Goal: Communication & Community: Answer question/provide support

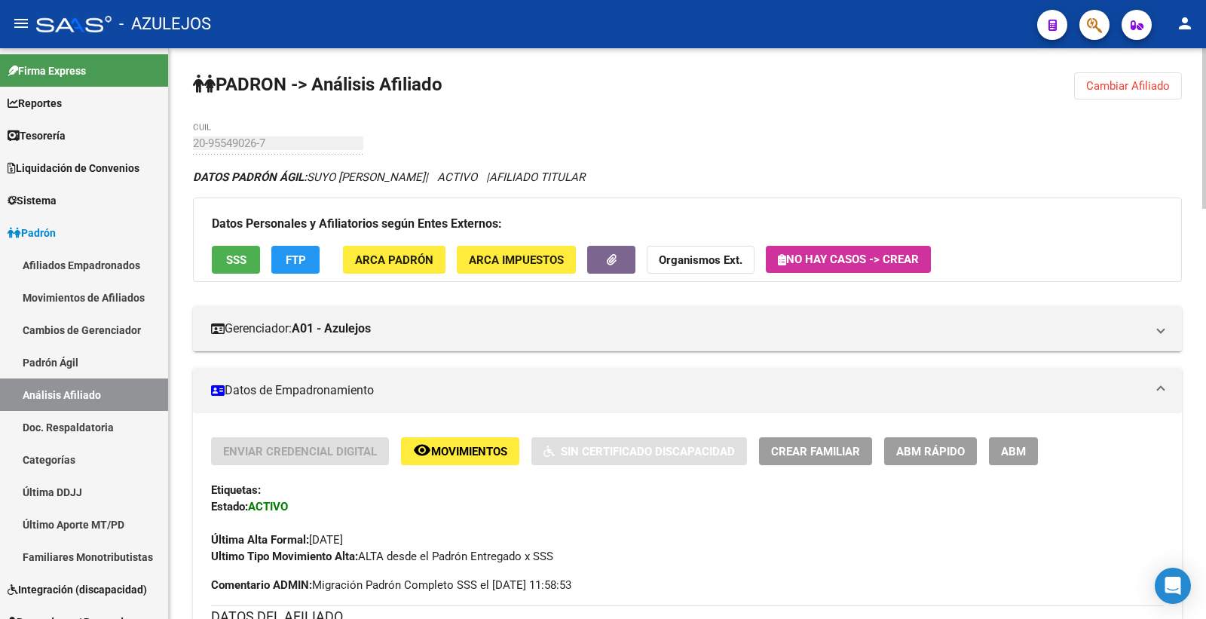
click at [1103, 84] on span "Cambiar Afiliado" at bounding box center [1128, 86] width 84 height 14
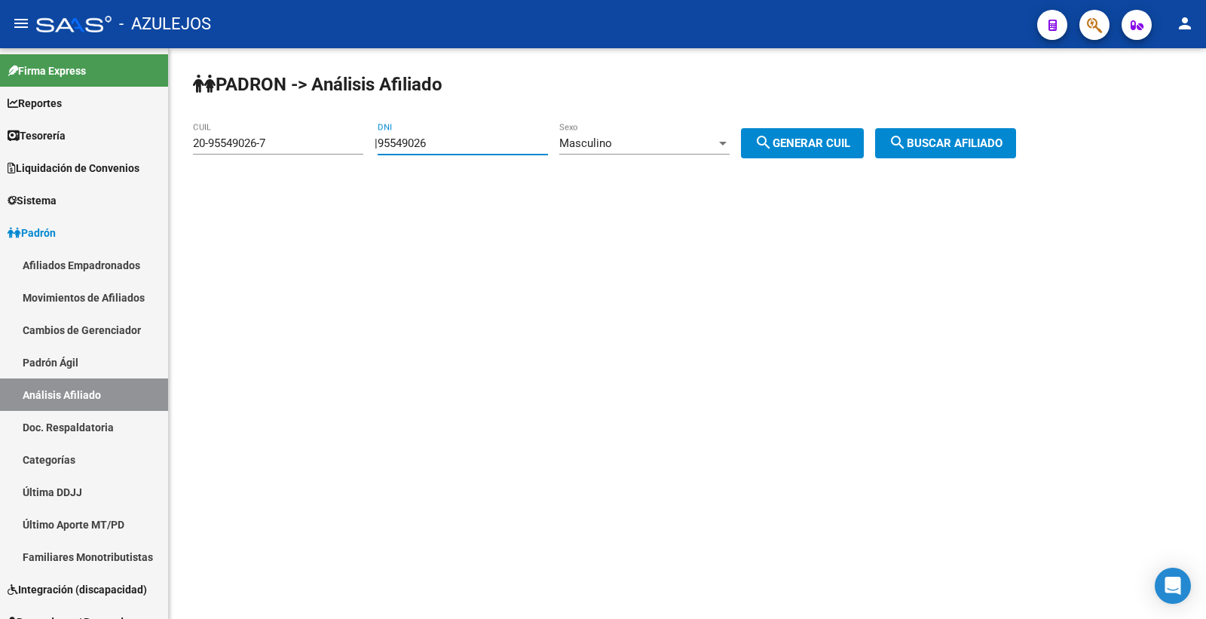
drag, startPoint x: 443, startPoint y: 143, endPoint x: 382, endPoint y: 154, distance: 61.9
click at [382, 154] on div "PADRON -> Análisis Afiliado 20-95549026-7 CUIL | 95549026 DNI Masculino Sexo se…" at bounding box center [687, 127] width 1037 height 158
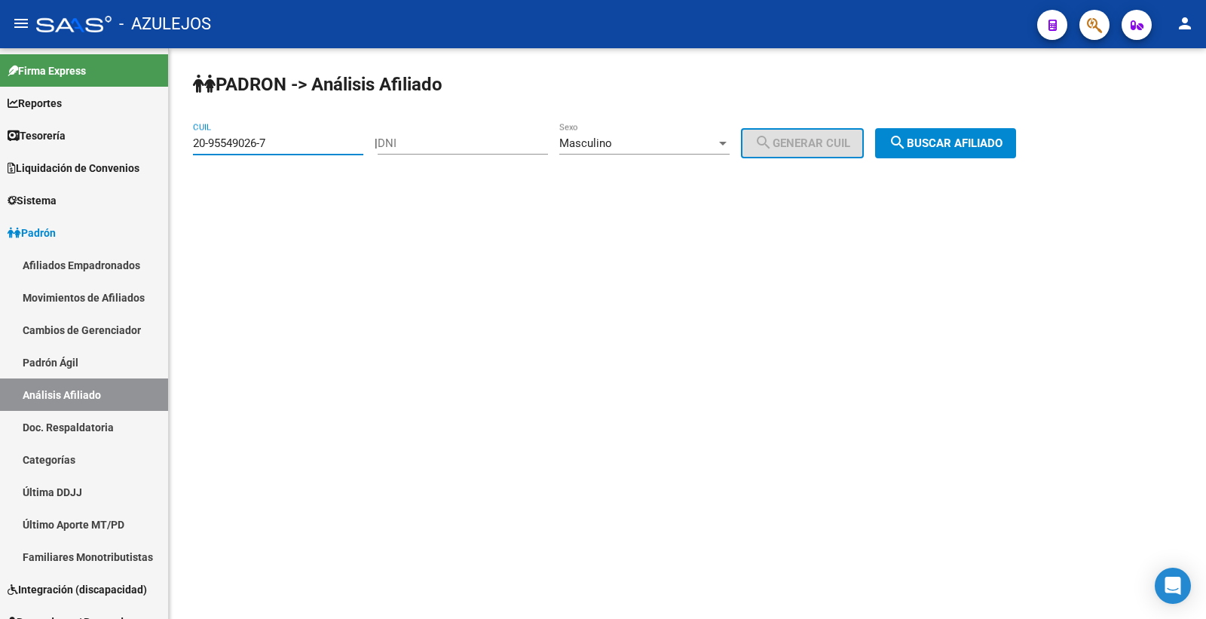
drag, startPoint x: 282, startPoint y: 143, endPoint x: 194, endPoint y: 141, distance: 88.2
click at [194, 141] on input "20-95549026-7" at bounding box center [278, 143] width 170 height 14
paste input "27-36078228-5"
type input "27-36078228-5"
click at [729, 145] on div at bounding box center [723, 143] width 14 height 12
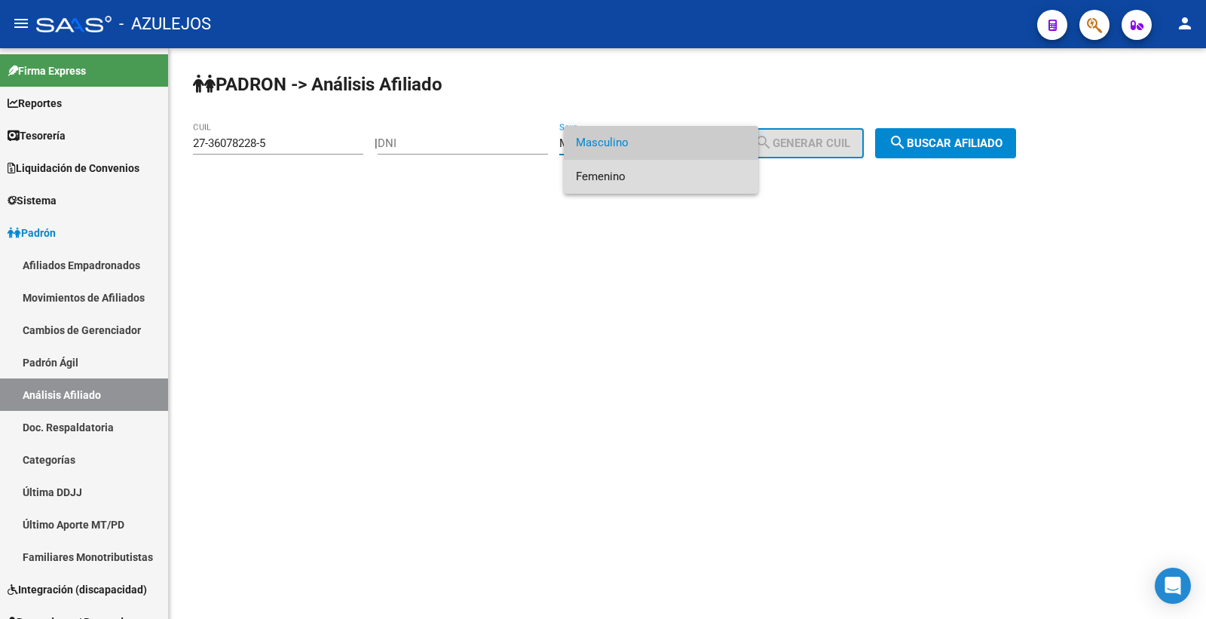
click at [638, 174] on span "Femenino" at bounding box center [661, 177] width 170 height 34
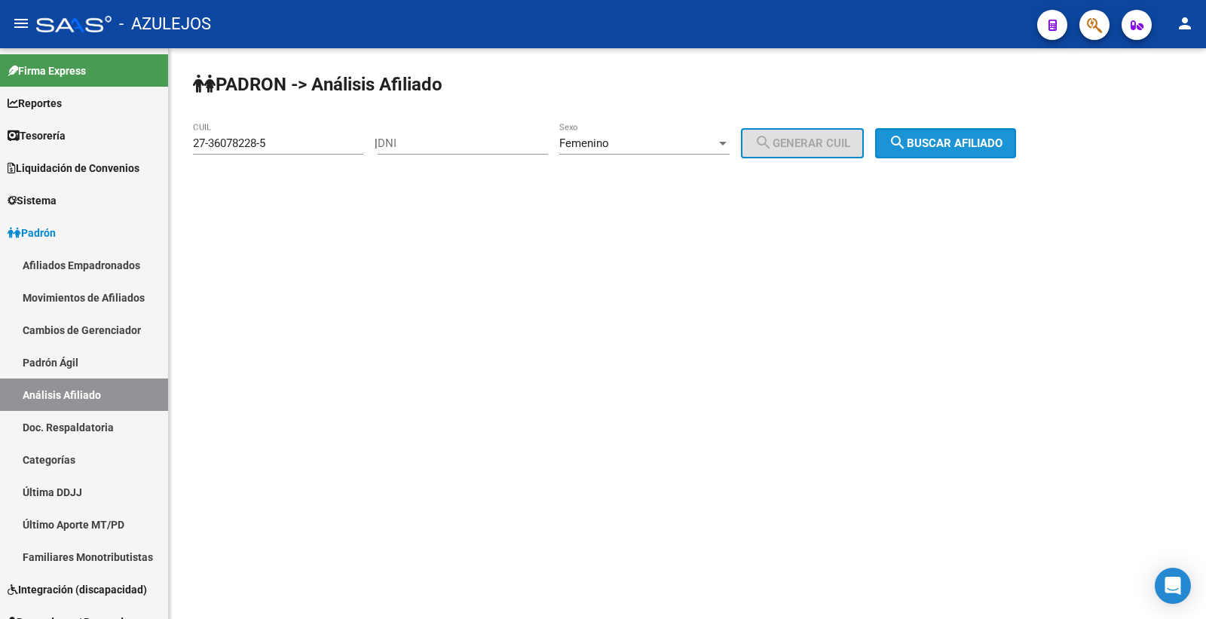
click at [1002, 145] on span "search Buscar afiliado" at bounding box center [945, 143] width 114 height 14
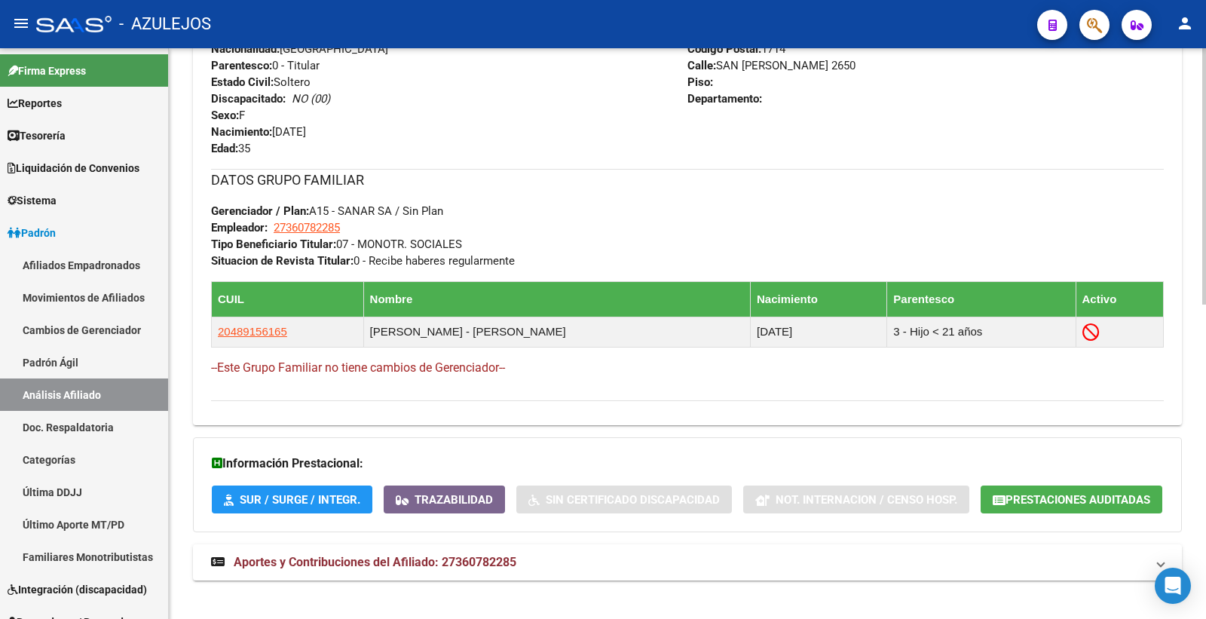
scroll to position [697, 0]
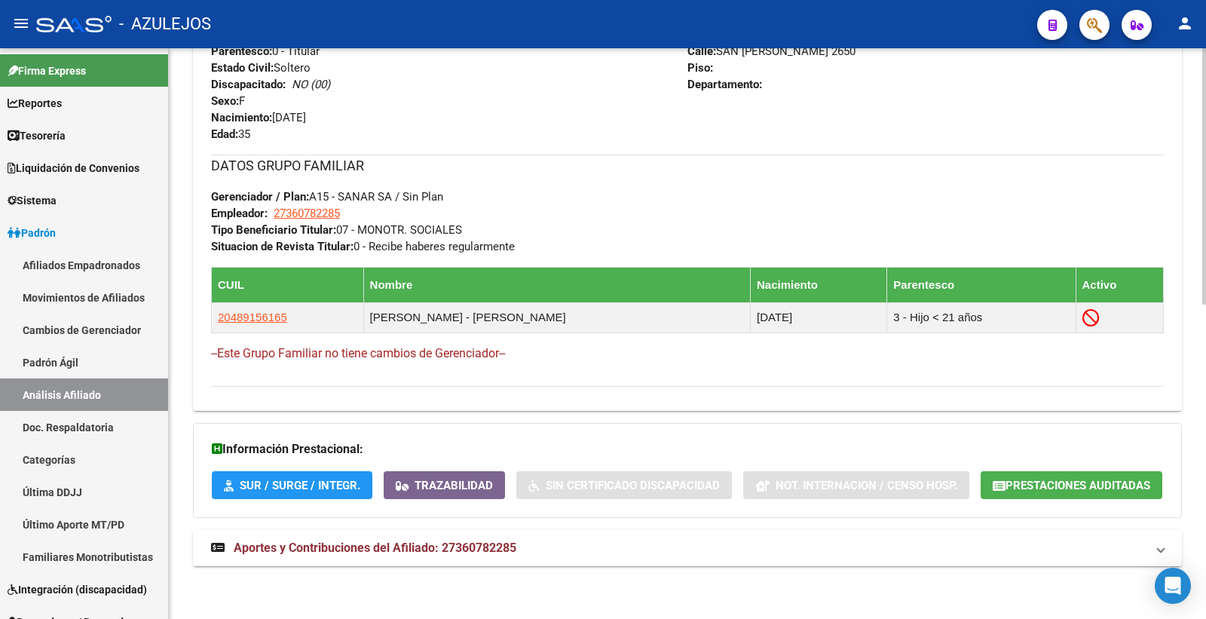
drag, startPoint x: 494, startPoint y: 555, endPoint x: 541, endPoint y: 553, distance: 46.8
click at [494, 556] on mat-expansion-panel-header "Aportes y Contribuciones del Afiliado: 27360782285" at bounding box center [687, 548] width 989 height 36
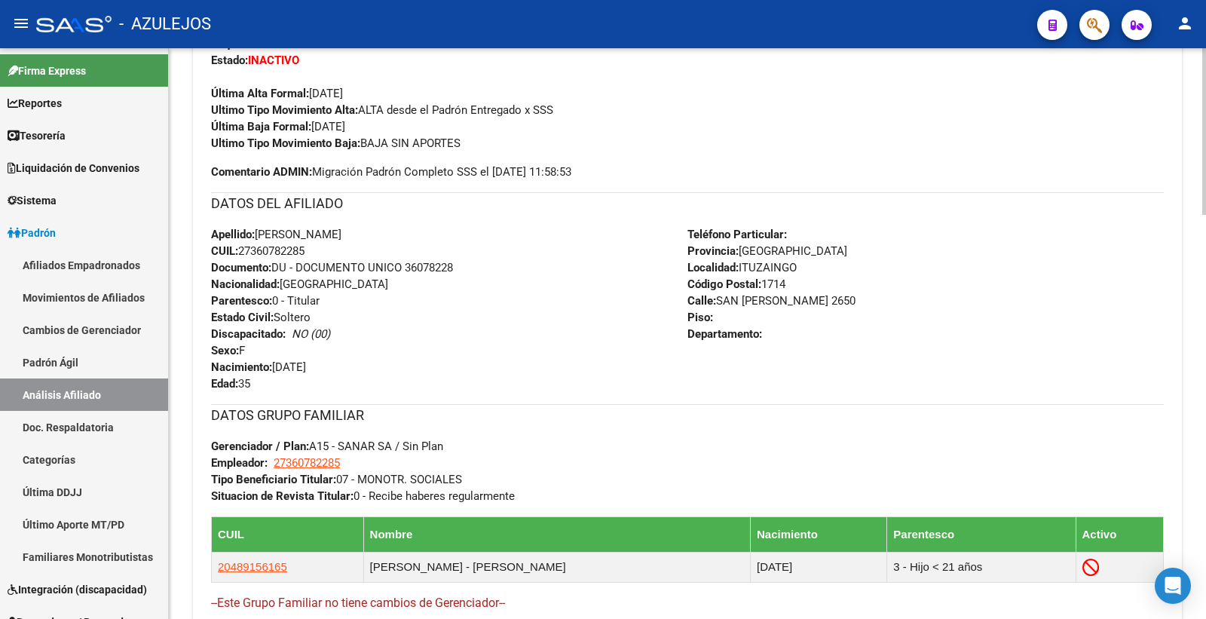
scroll to position [111, 0]
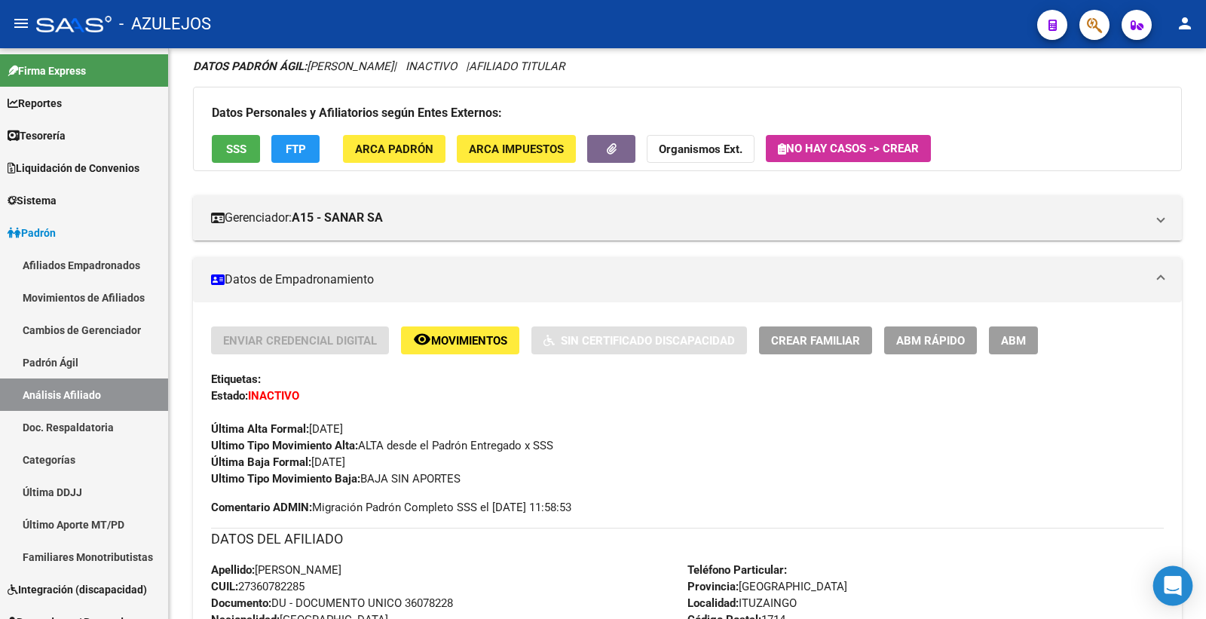
click at [1171, 588] on icon "Open Intercom Messenger" at bounding box center [1171, 586] width 17 height 20
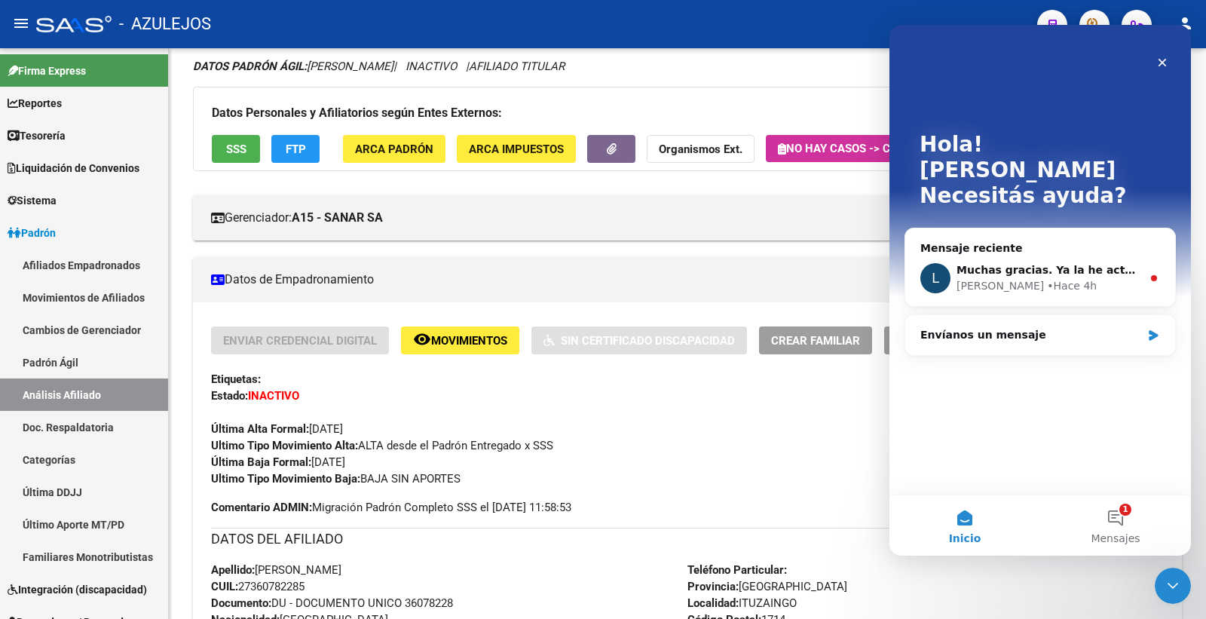
scroll to position [0, 0]
click at [983, 327] on div "Envíanos un mensaje" at bounding box center [1030, 335] width 221 height 16
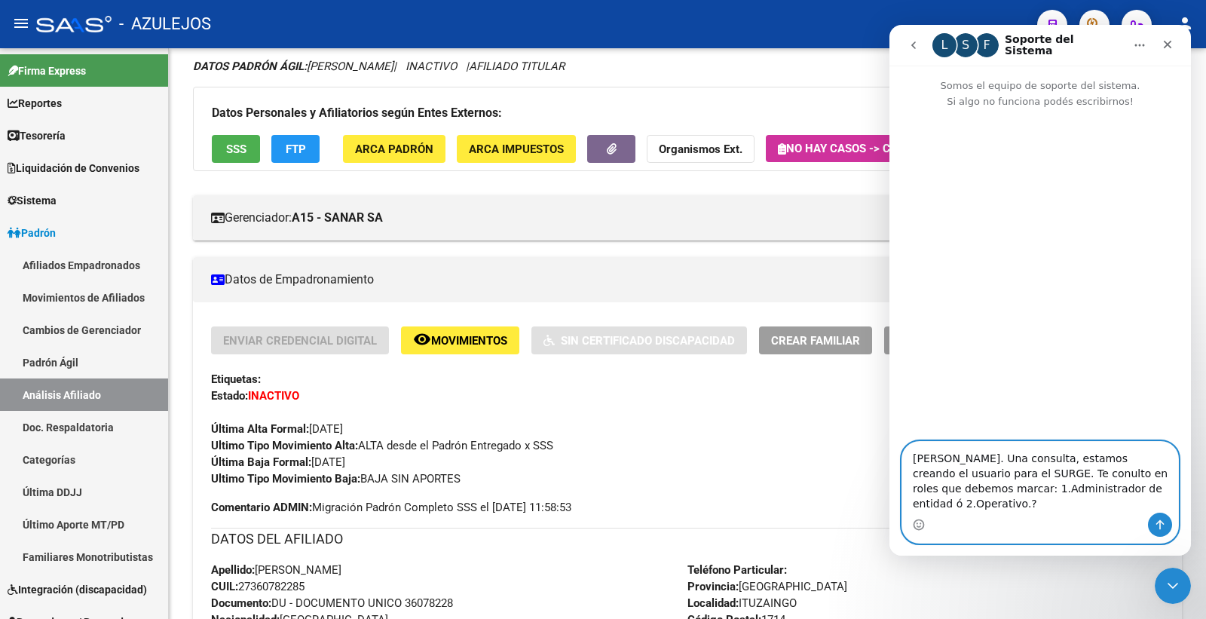
type textarea "[PERSON_NAME]. Una consulta, estamos creando el usuario para el SURGE. Te conul…"
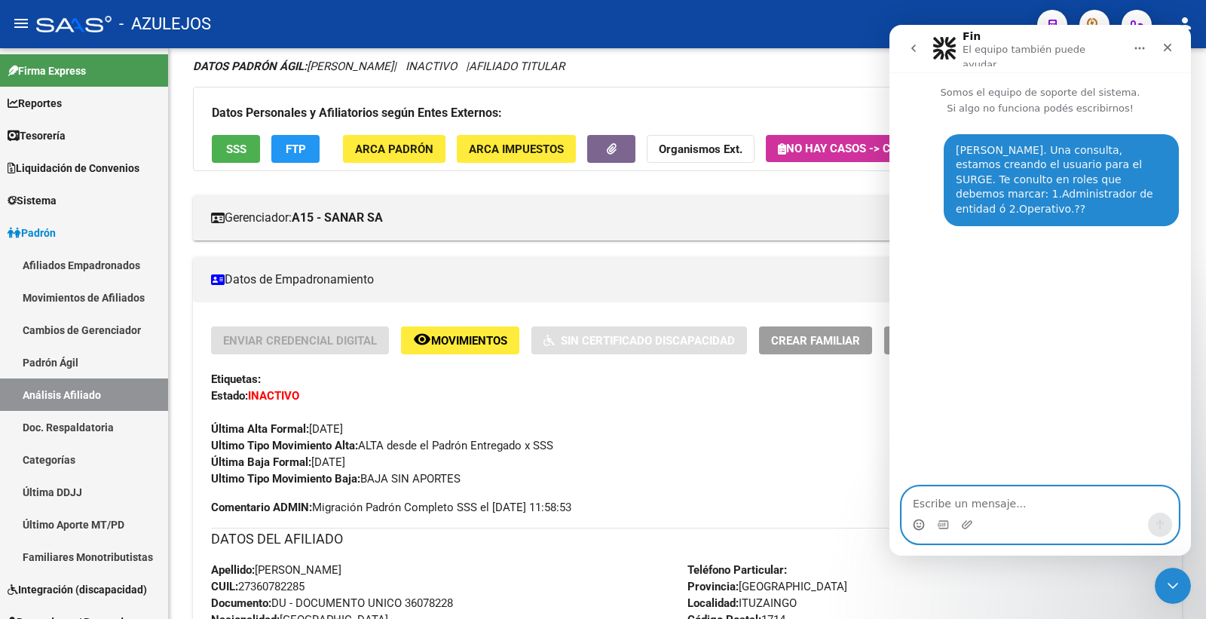
click at [918, 525] on icon "Selector de emoji" at bounding box center [919, 524] width 12 height 12
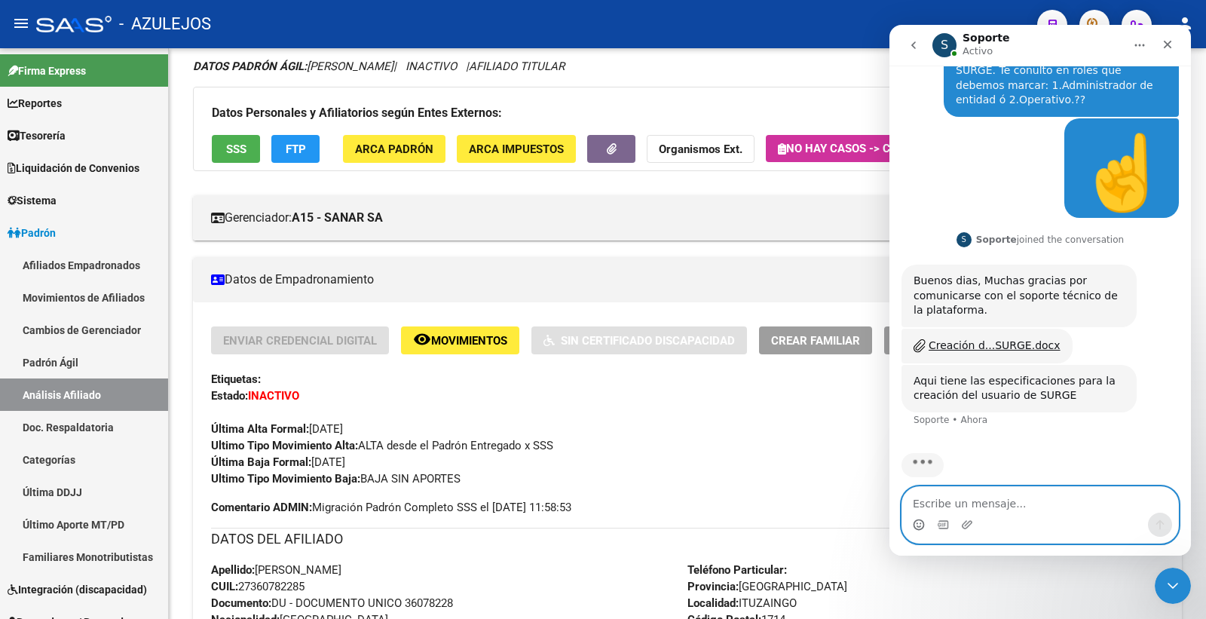
scroll to position [44, 0]
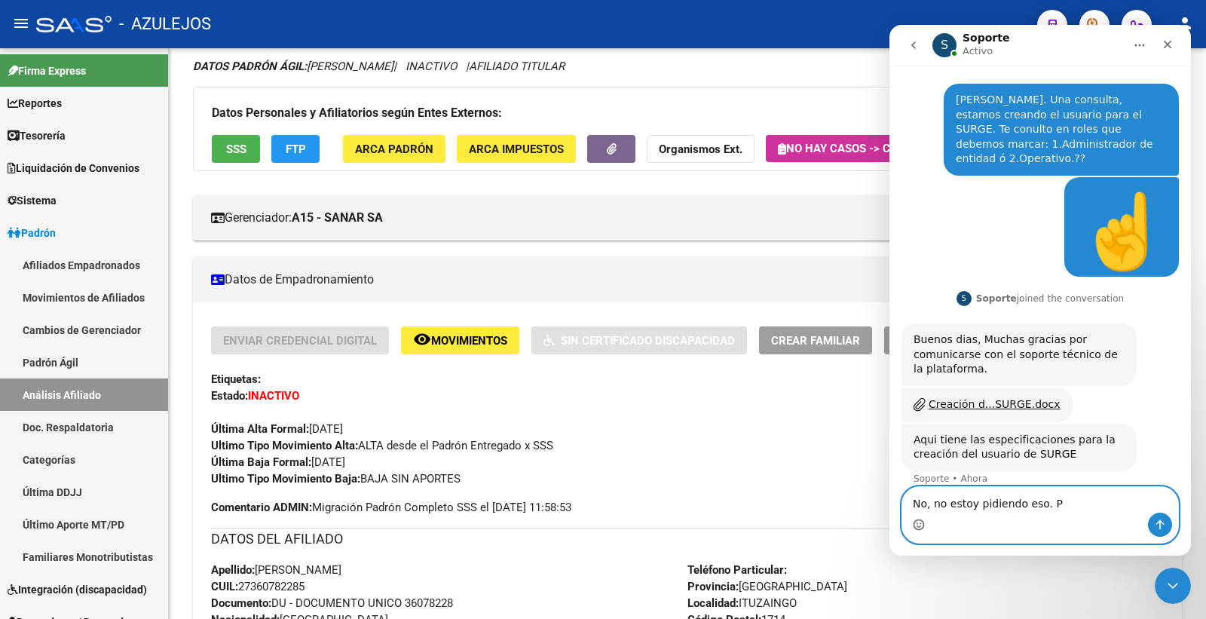
type textarea "No, no estoy pidiendo eso."
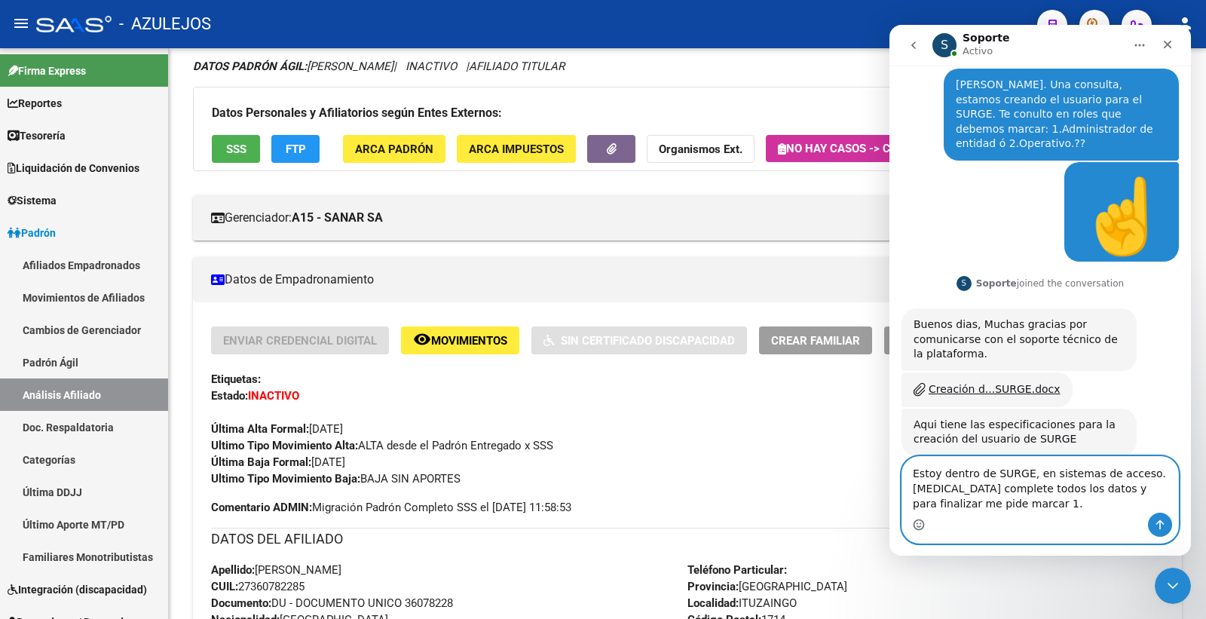
scroll to position [0, 0]
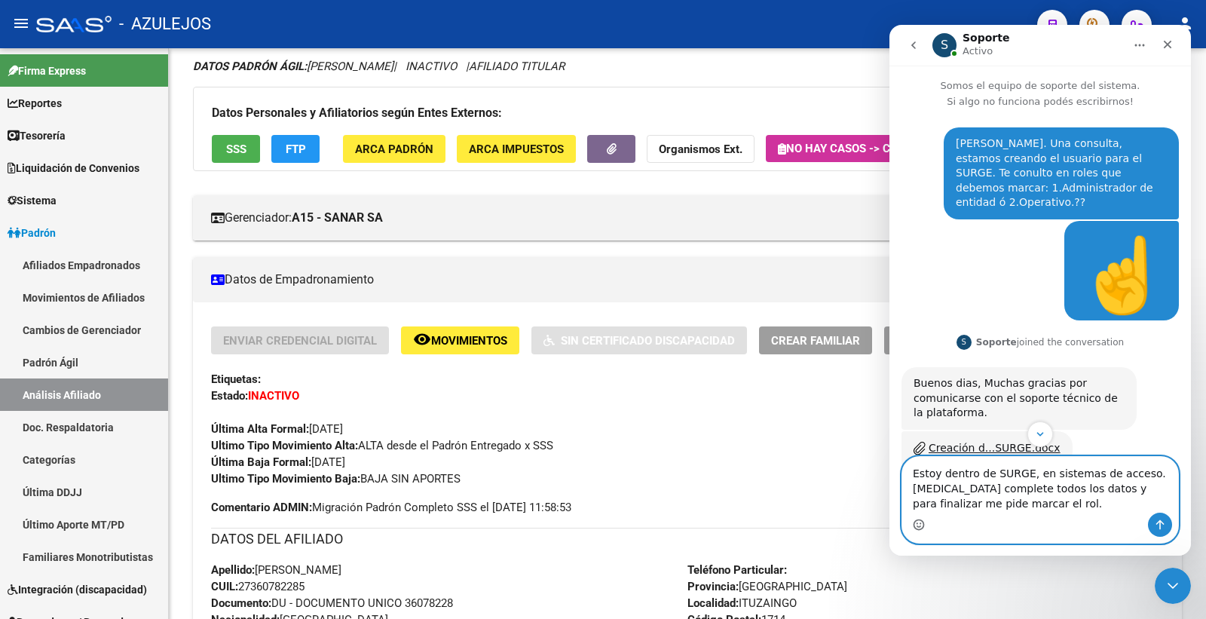
type textarea "Estoy dentro de SURGE, en sistemas de acceso. [MEDICAL_DATA] complete todos los…"
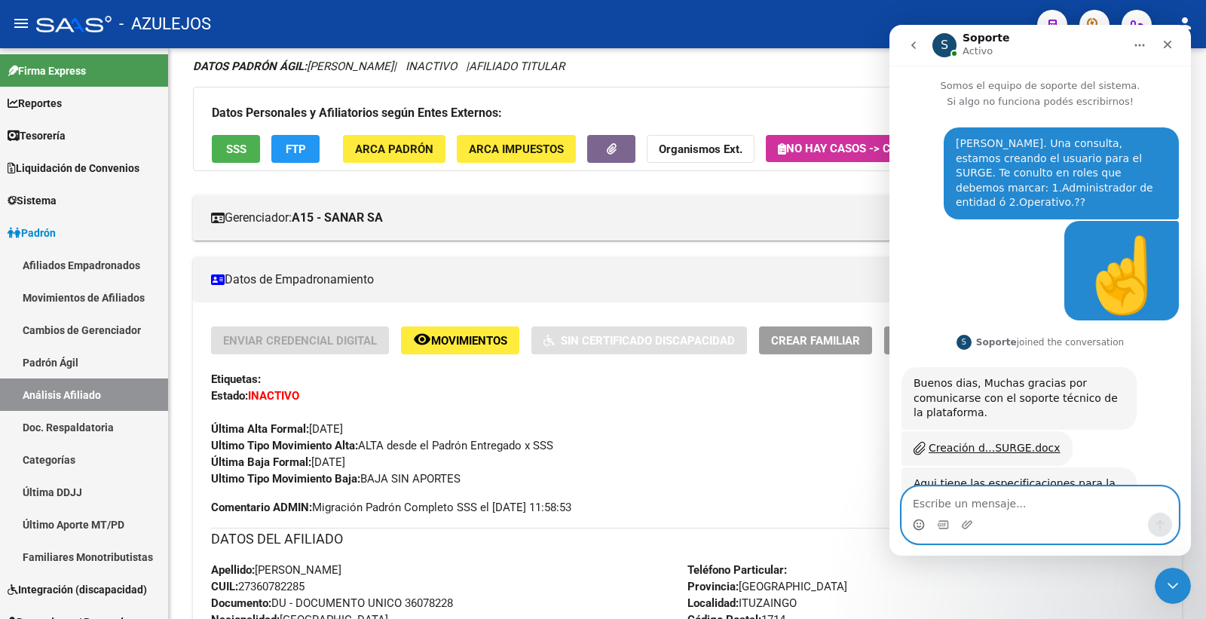
scroll to position [153, 0]
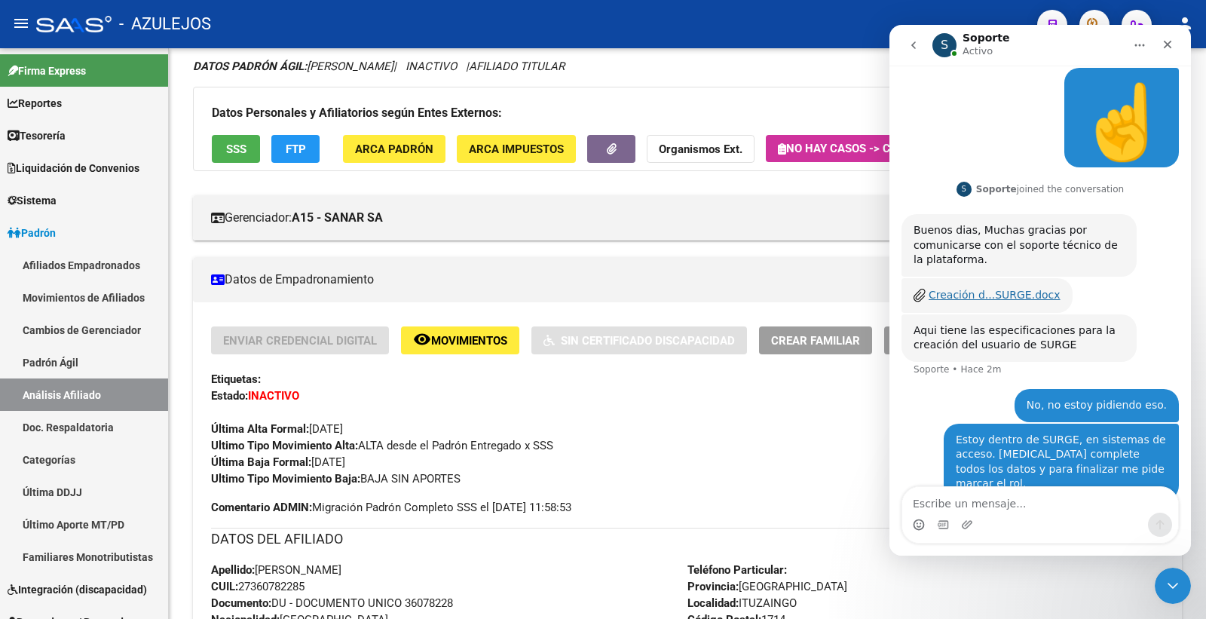
click at [1005, 287] on div "Creación d...SURGE.docx" at bounding box center [994, 295] width 132 height 16
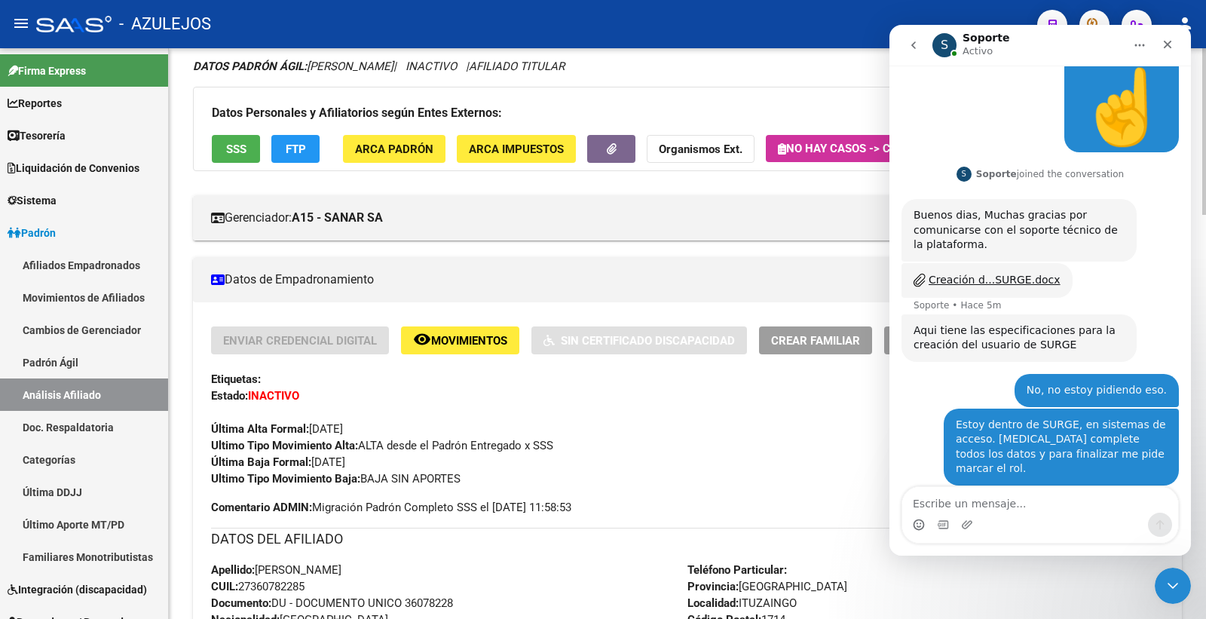
scroll to position [213, 0]
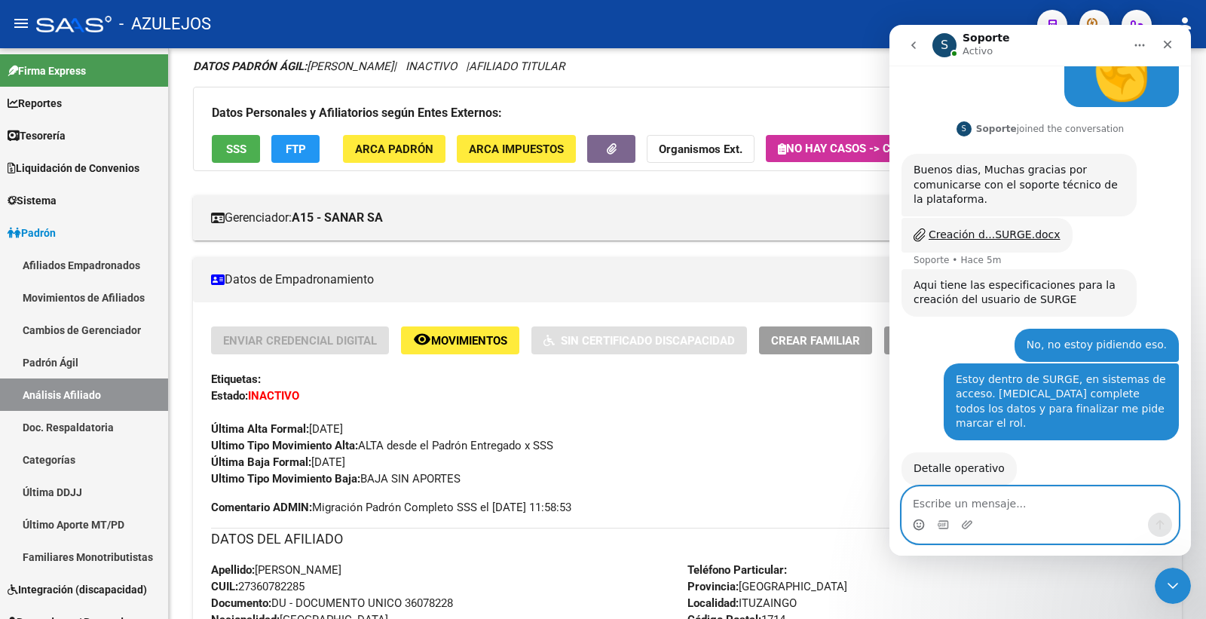
click at [946, 500] on textarea "Escribe un mensaje..." at bounding box center [1040, 500] width 276 height 26
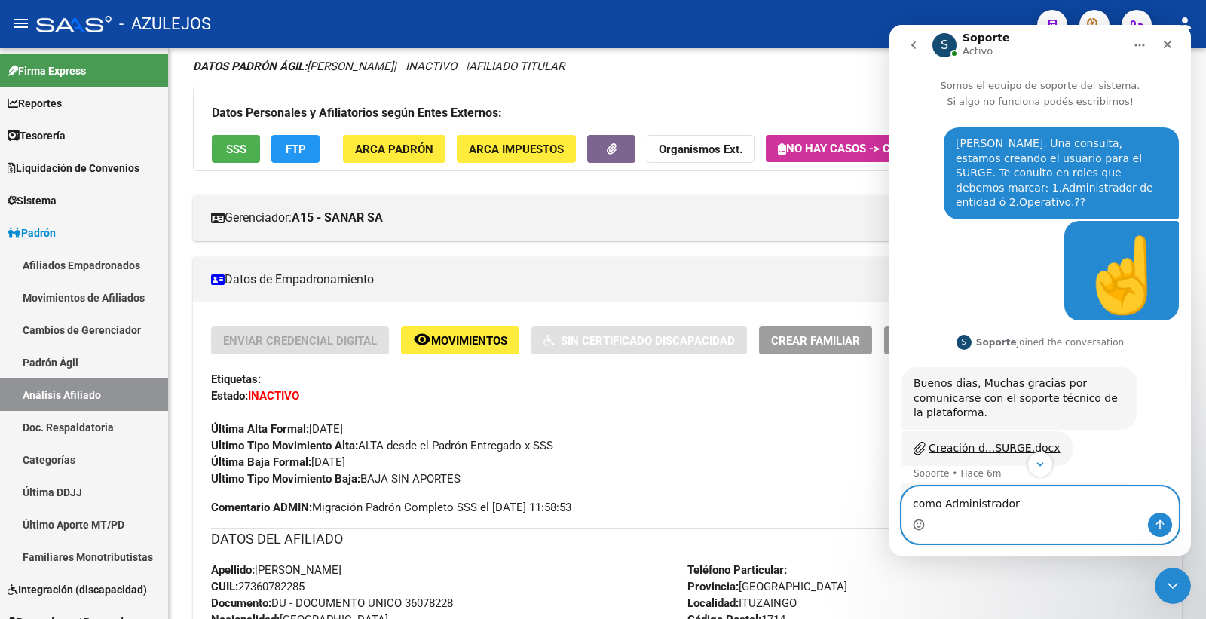
scroll to position [213, 0]
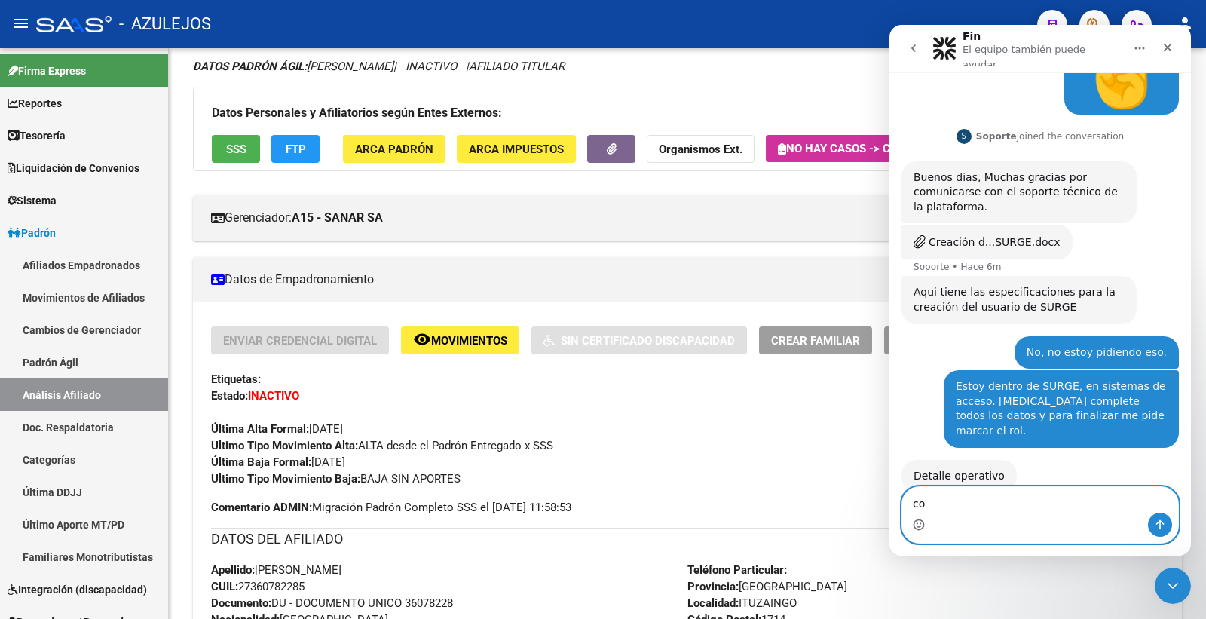
type textarea "c"
type textarea "g"
type textarea "Gracias!!"
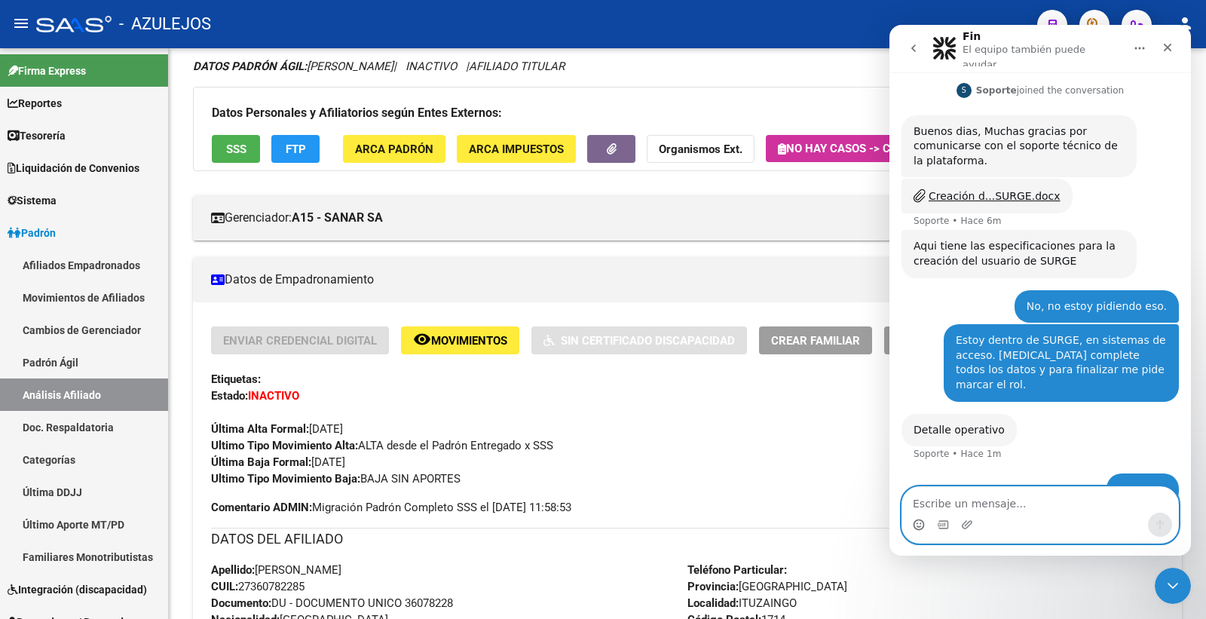
scroll to position [258, 0]
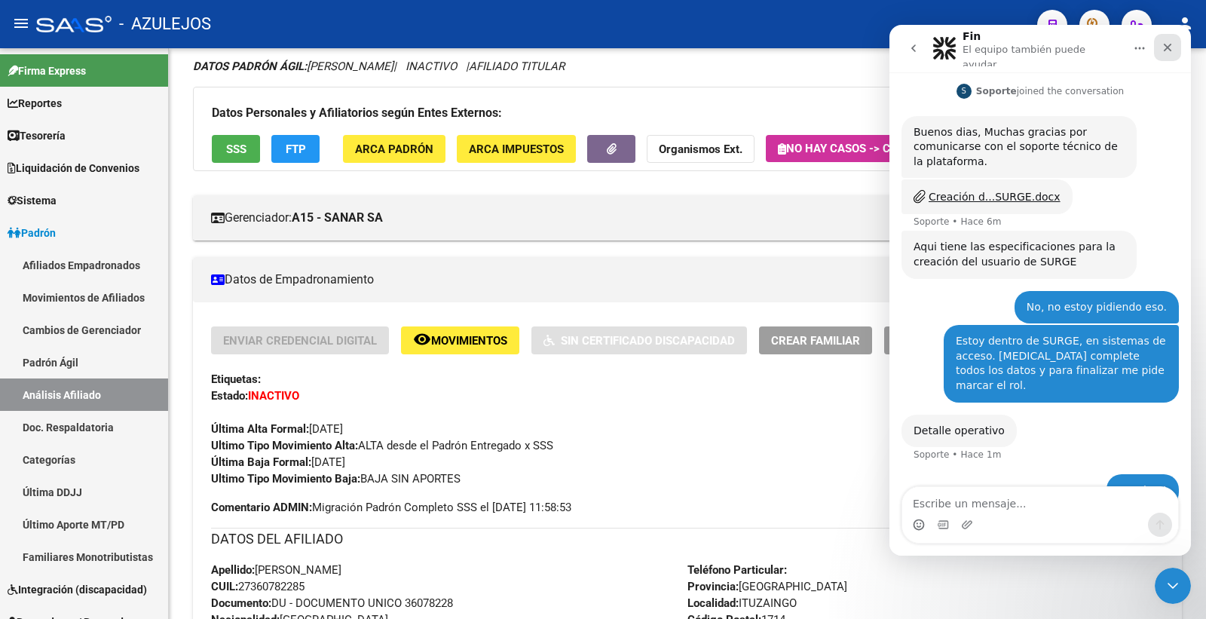
click at [1165, 41] on icon "Cerrar" at bounding box center [1167, 47] width 12 height 12
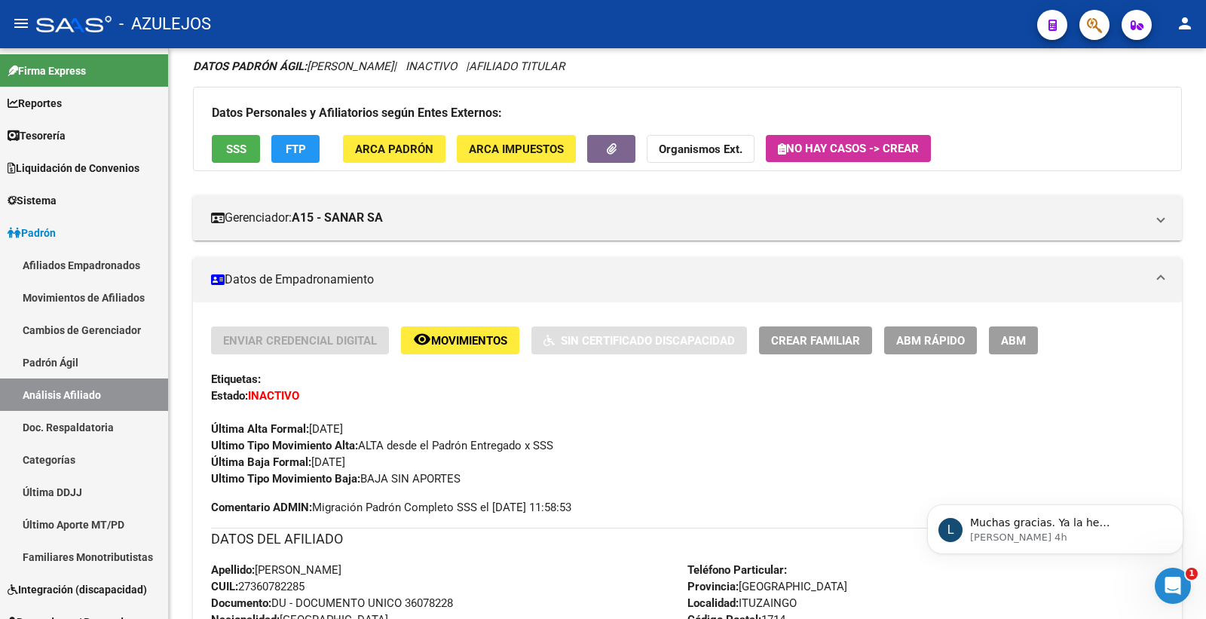
scroll to position [0, 0]
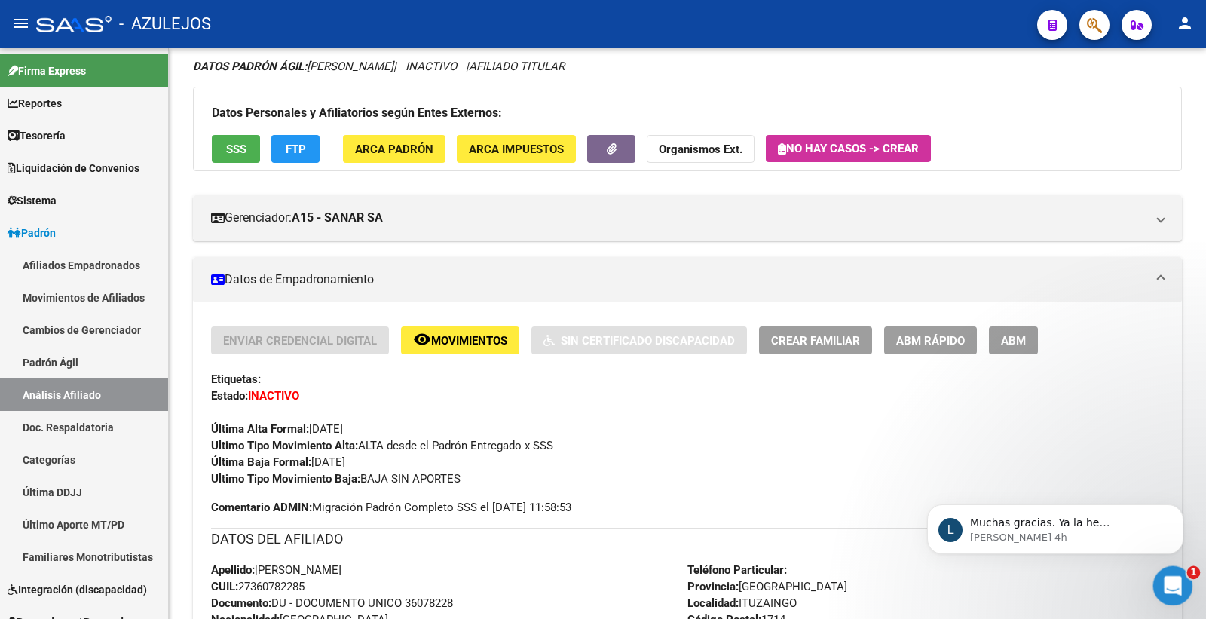
click at [1159, 567] on div "Abrir Intercom Messenger" at bounding box center [1170, 583] width 50 height 50
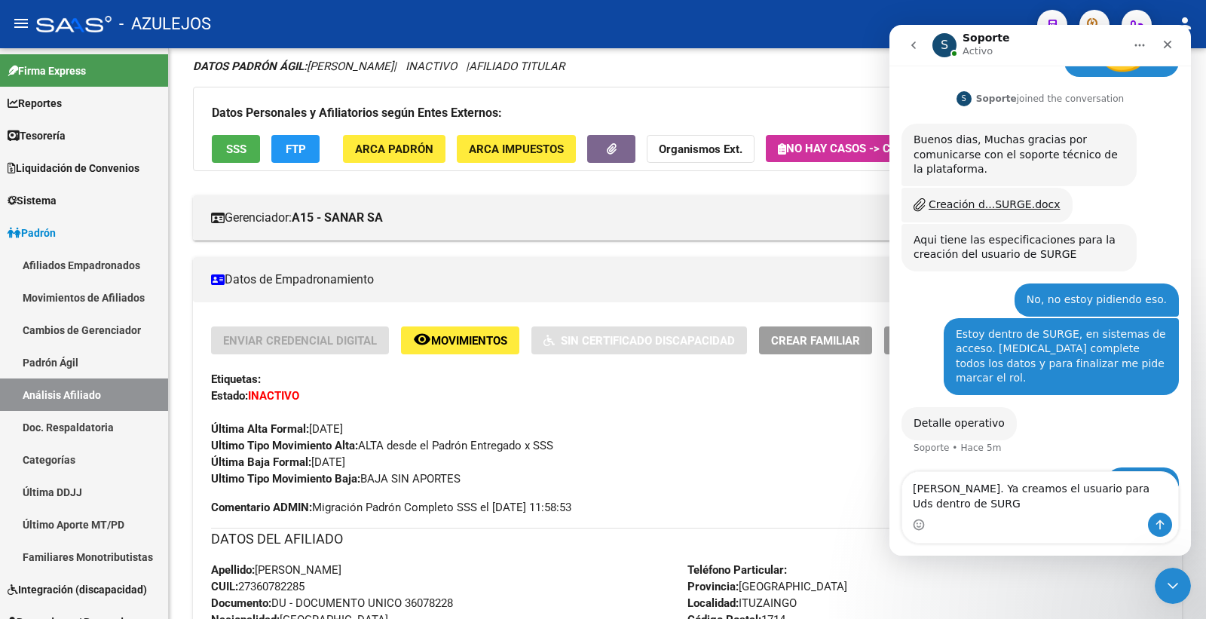
scroll to position [258, 0]
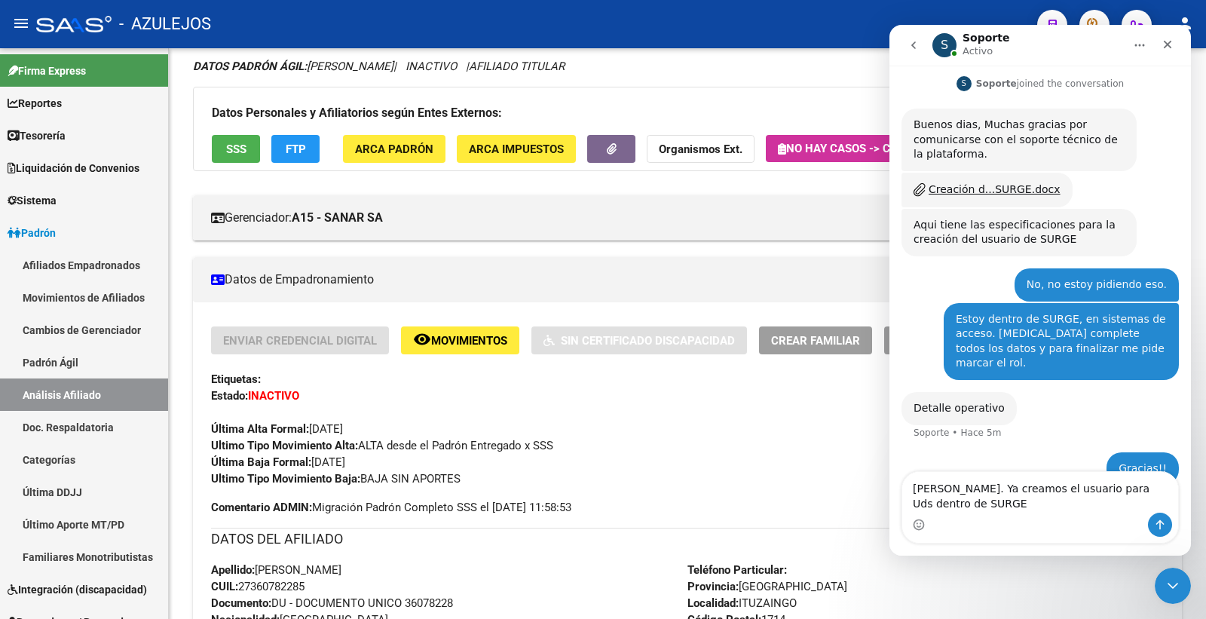
type textarea "[PERSON_NAME]. Ya creamos el usuario para Uds dentro de SURGE."
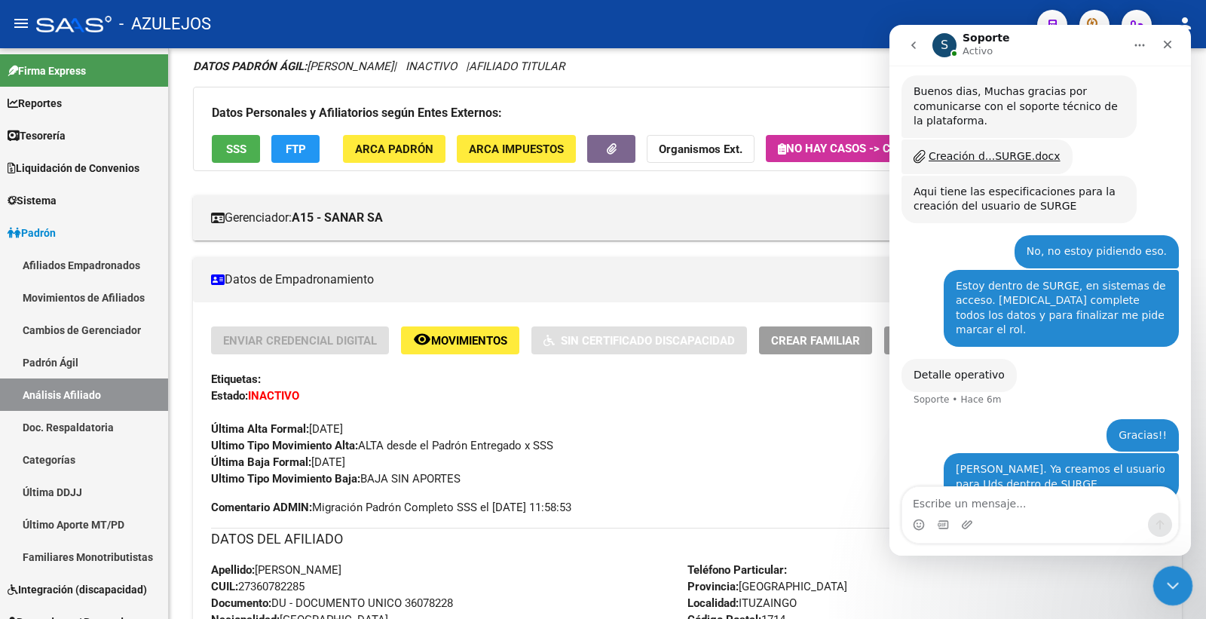
click at [1167, 590] on icon "Cerrar Intercom Messenger" at bounding box center [1170, 583] width 18 height 18
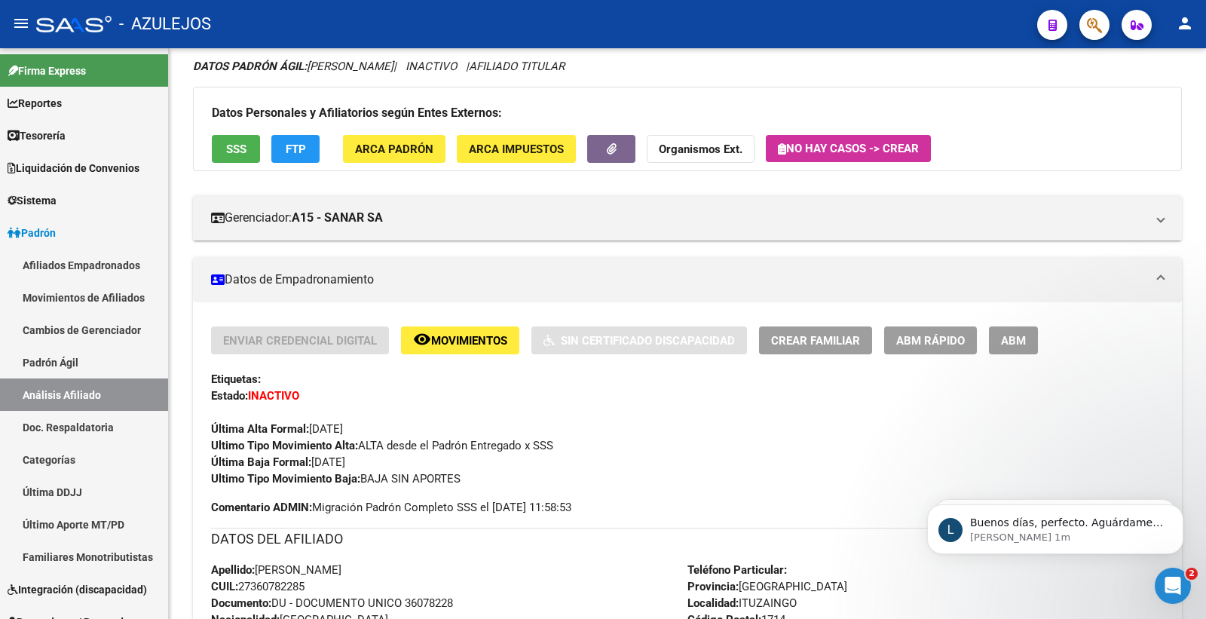
scroll to position [372, 0]
click at [1163, 586] on icon "Abrir Intercom Messenger" at bounding box center [1170, 583] width 25 height 25
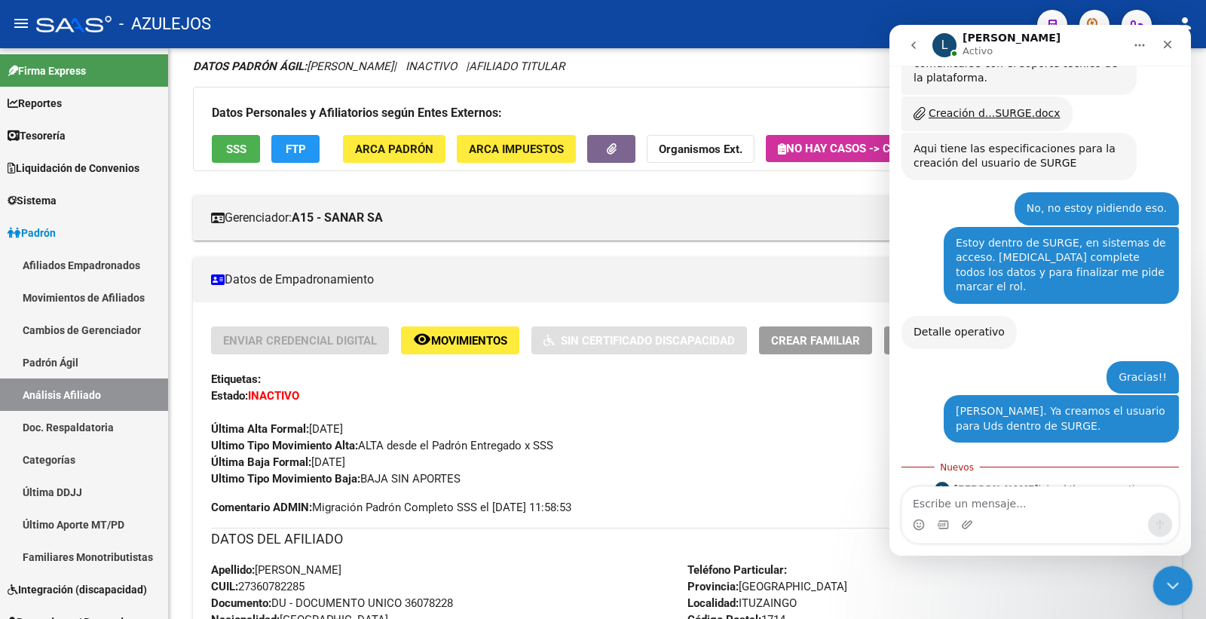
scroll to position [396, 0]
